Goal: Find specific fact: Find specific fact

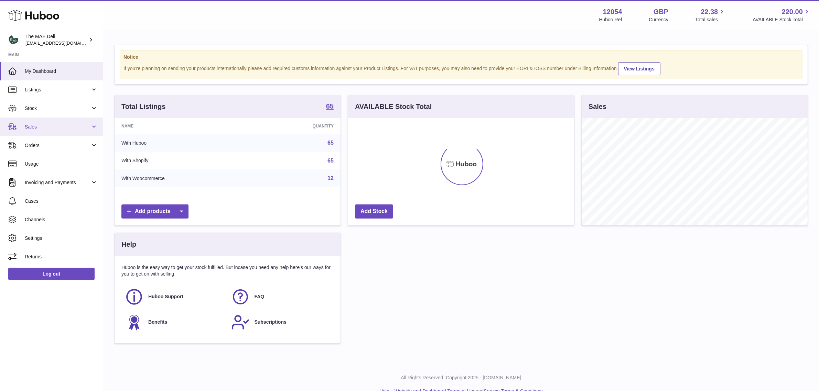
scroll to position [107, 226]
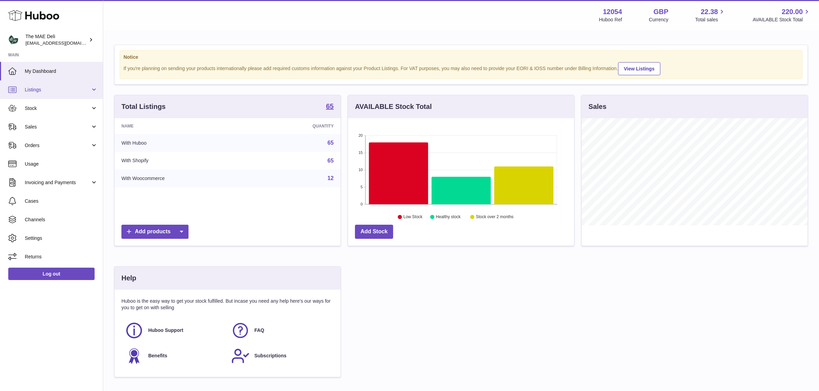
click at [33, 90] on span "Listings" at bounding box center [58, 90] width 66 height 7
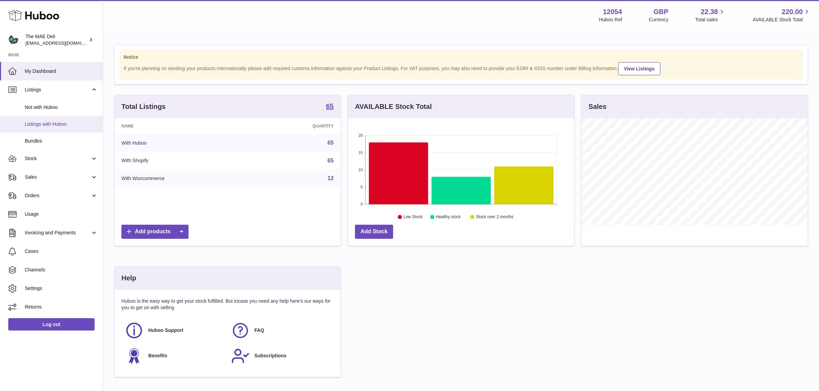
click at [43, 123] on span "Listings with Huboo" at bounding box center [61, 124] width 73 height 7
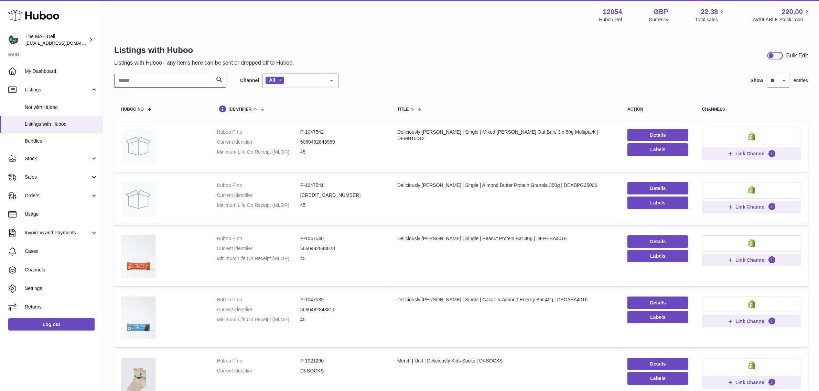
click at [139, 81] on input "text" at bounding box center [170, 81] width 112 height 14
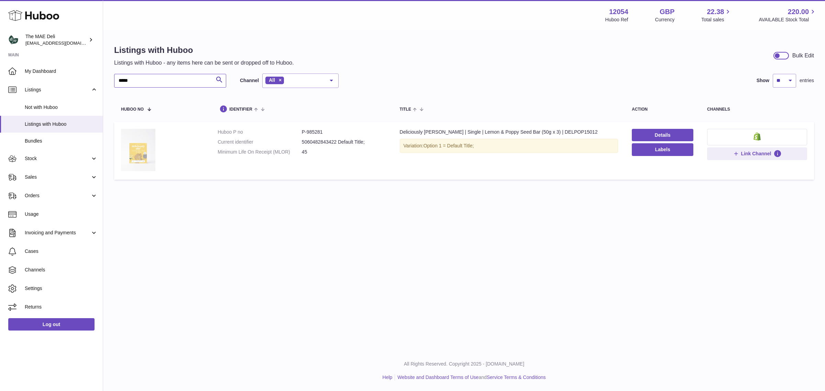
type input "*****"
click at [143, 145] on img at bounding box center [138, 150] width 34 height 42
click at [312, 133] on dd "P-985281" at bounding box center [344, 132] width 84 height 7
copy dd "985281"
